Goal: Transaction & Acquisition: Purchase product/service

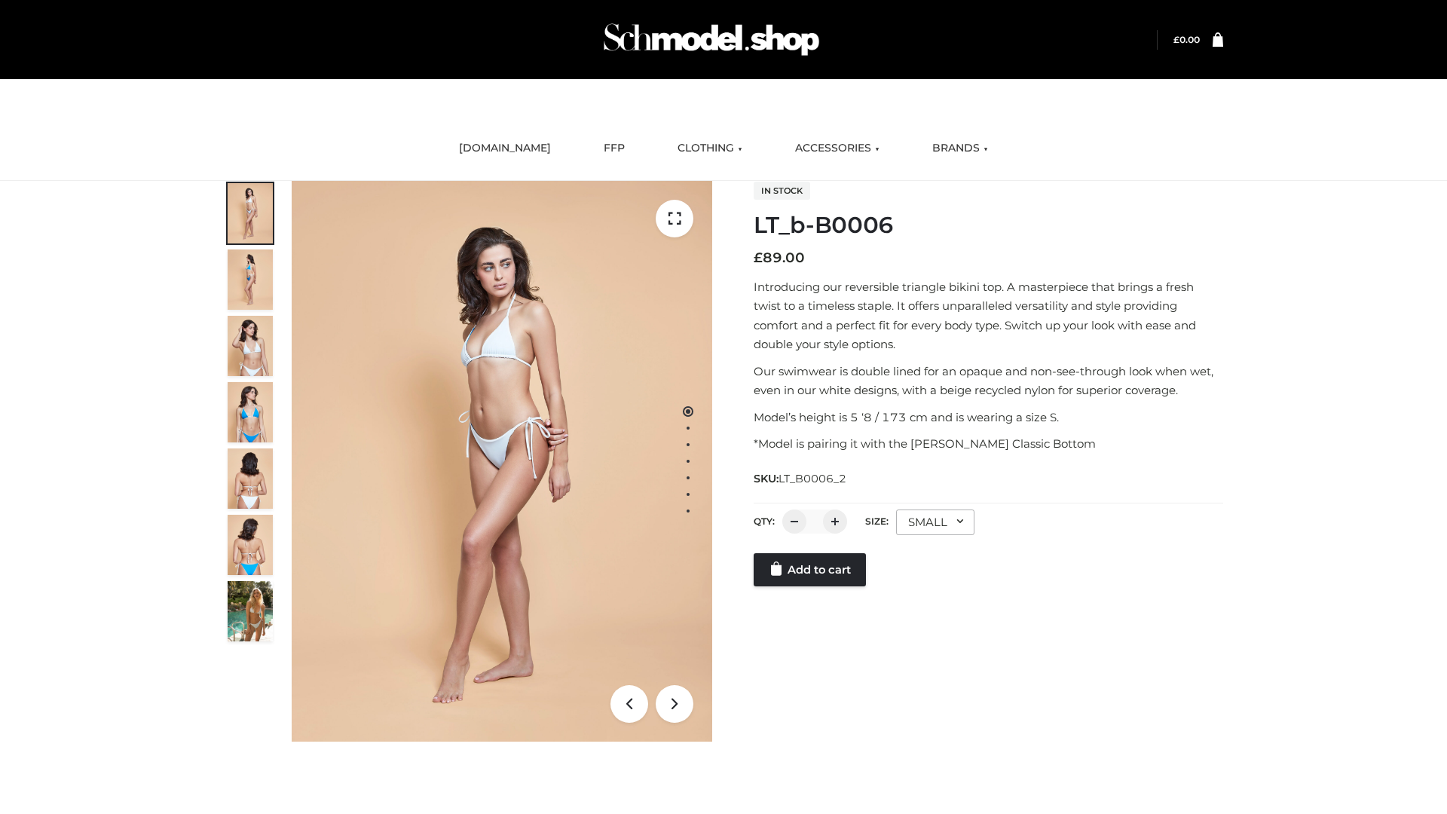
click at [811, 586] on link "Add to cart" at bounding box center [810, 569] width 112 height 33
